Goal: Information Seeking & Learning: Learn about a topic

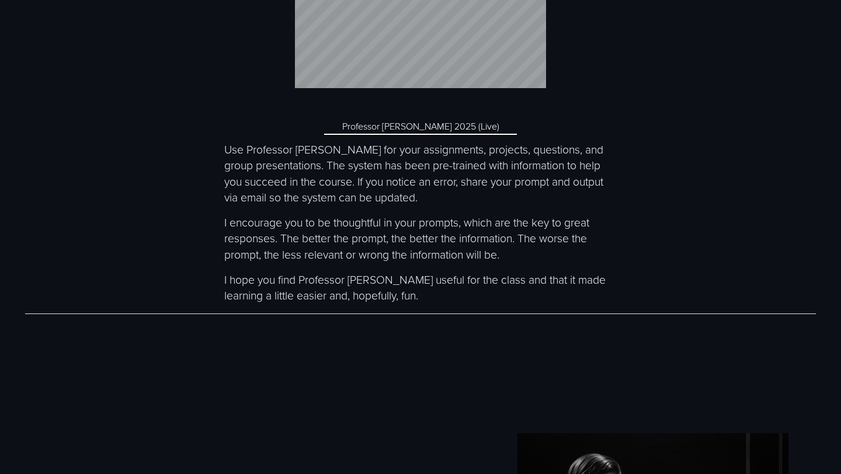
scroll to position [4363, 0]
click at [422, 117] on link "Professor McEthical 2025 (Live)" at bounding box center [420, 125] width 193 height 17
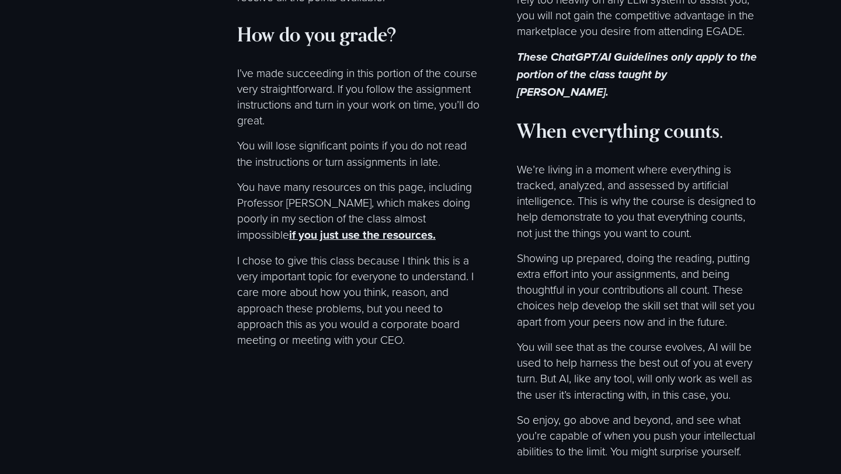
scroll to position [7178, 0]
click at [436, 226] on strong "if you just use the resources." at bounding box center [362, 234] width 147 height 16
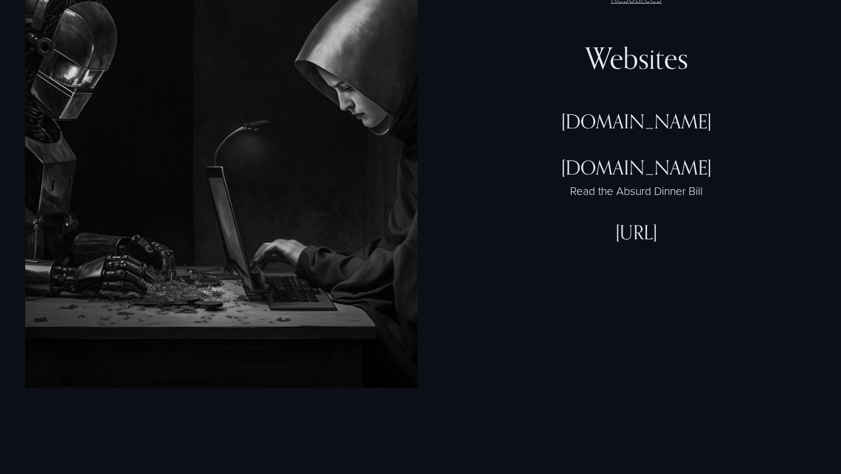
scroll to position [2900, 0]
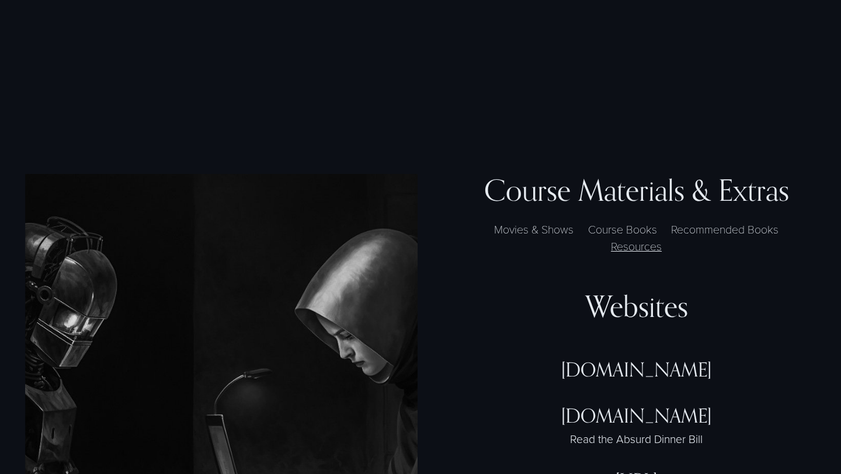
click at [550, 221] on label "Movies & Shows" at bounding box center [533, 229] width 91 height 17
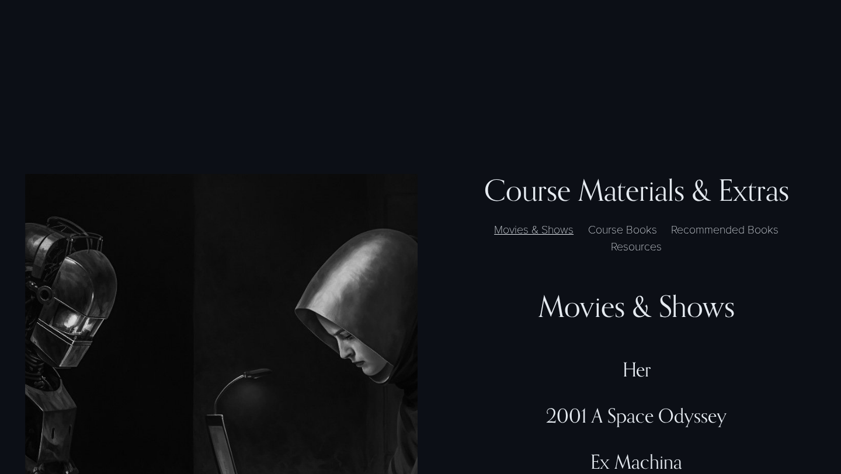
click at [616, 221] on label "Course Books" at bounding box center [622, 229] width 80 height 17
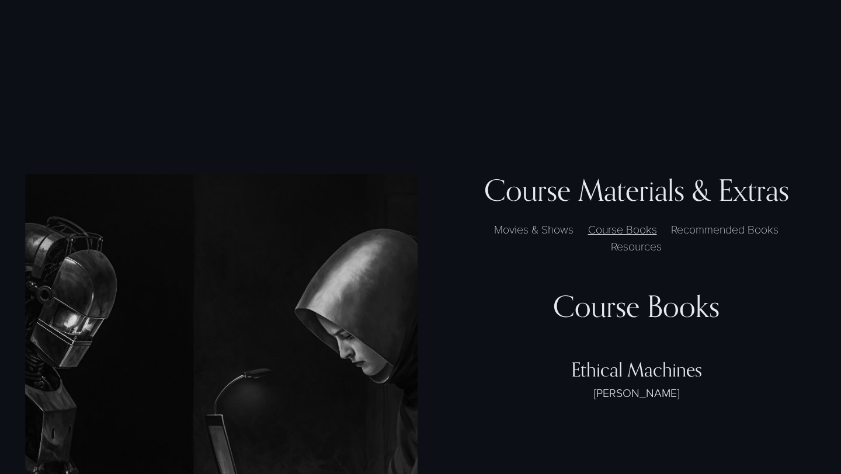
scroll to position [2948, 0]
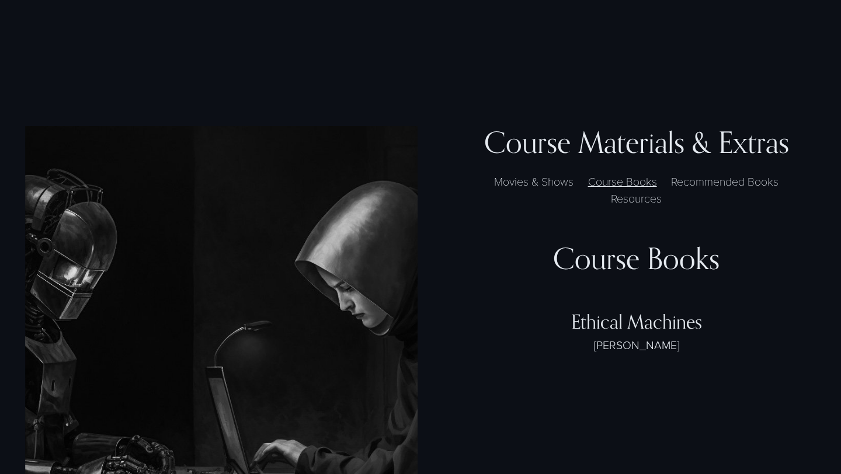
click at [706, 173] on label "Recommended Books" at bounding box center [724, 181] width 119 height 17
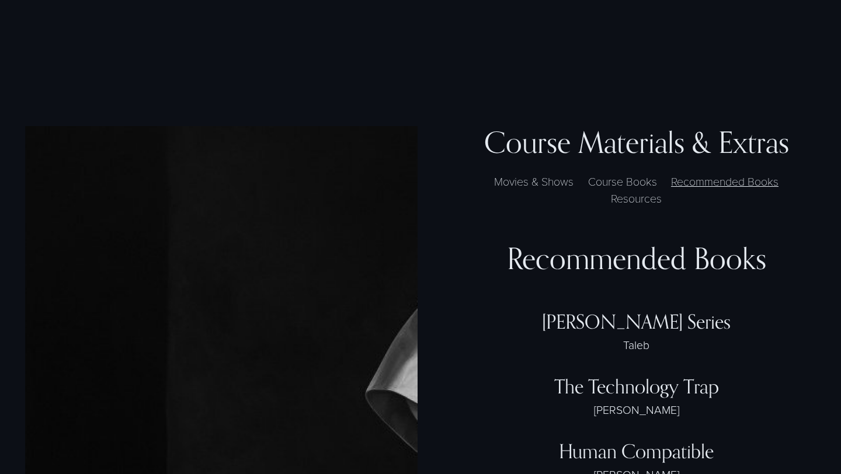
click at [655, 190] on label "Resources" at bounding box center [636, 198] width 62 height 17
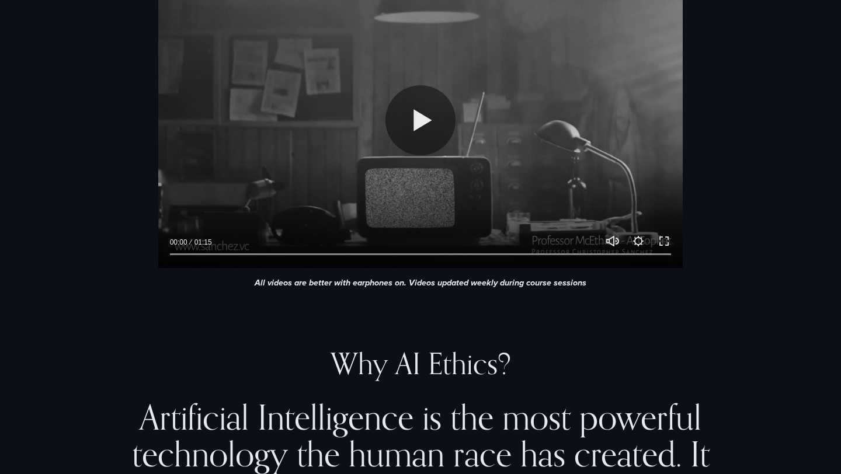
scroll to position [608, 0]
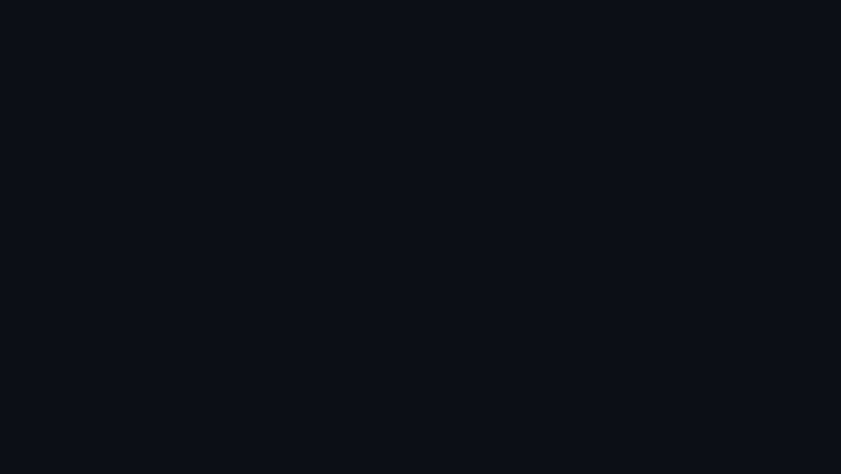
scroll to position [580, 0]
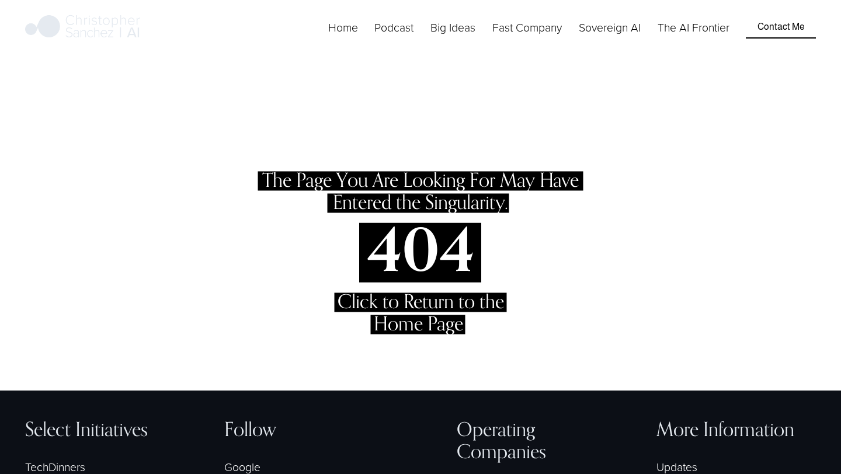
click at [348, 34] on link "Home" at bounding box center [343, 27] width 30 height 18
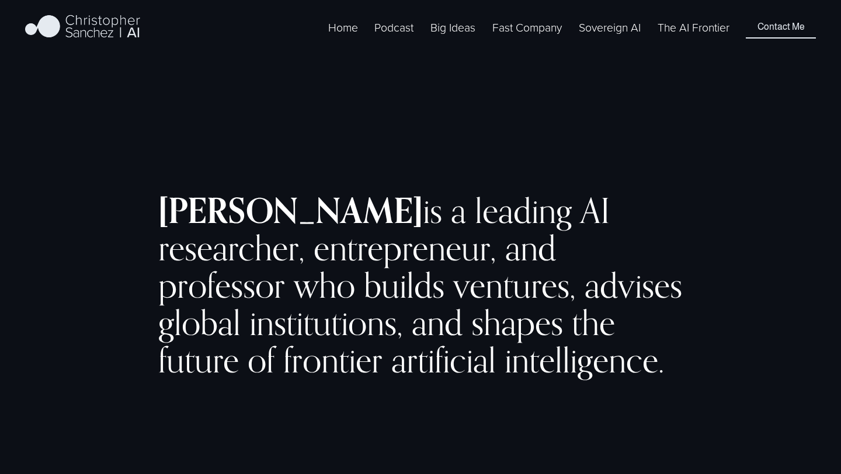
click at [623, 36] on link "Sovereign AI" at bounding box center [610, 27] width 62 height 18
